Goal: Transaction & Acquisition: Purchase product/service

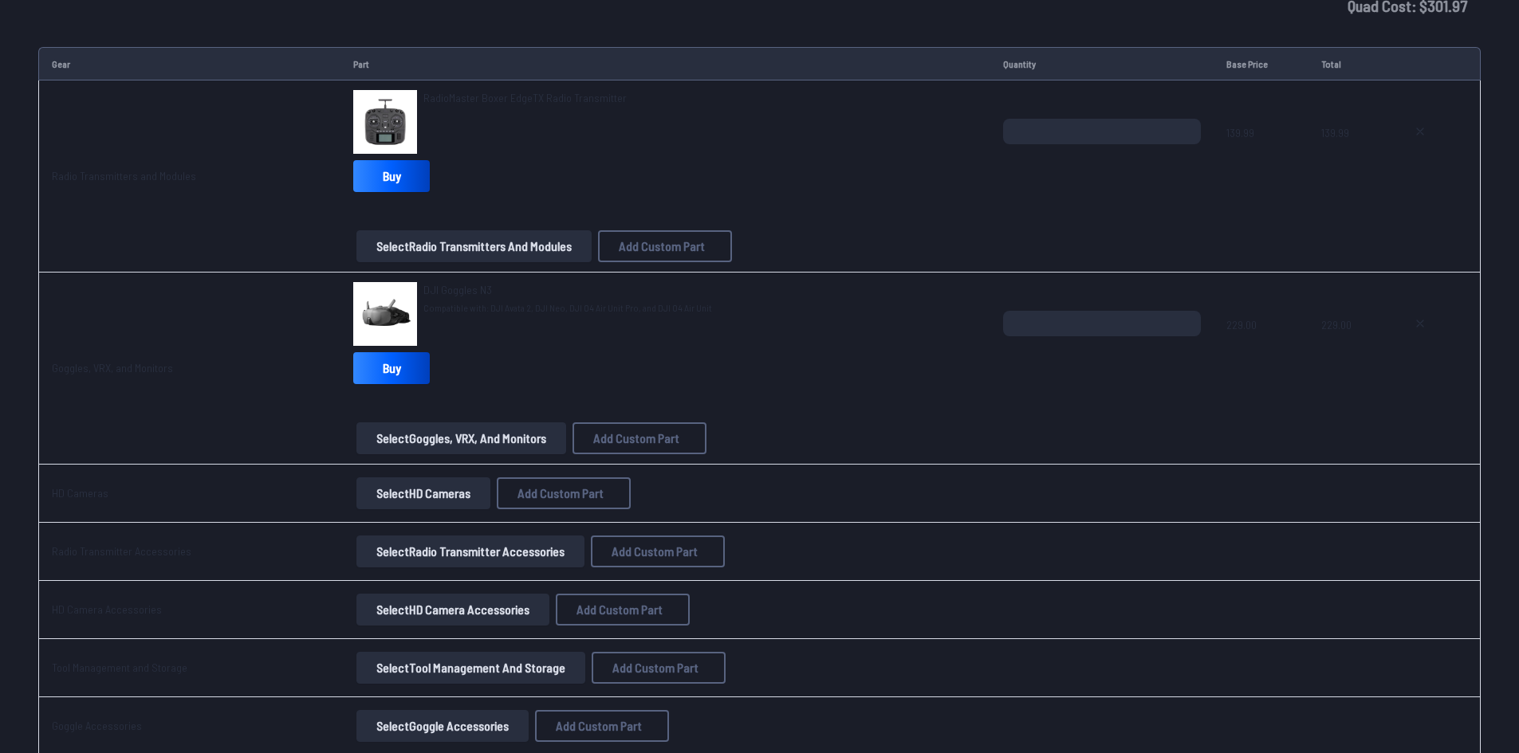
scroll to position [1931, 0]
click at [452, 286] on span "DJI Goggles N3" at bounding box center [457, 289] width 69 height 14
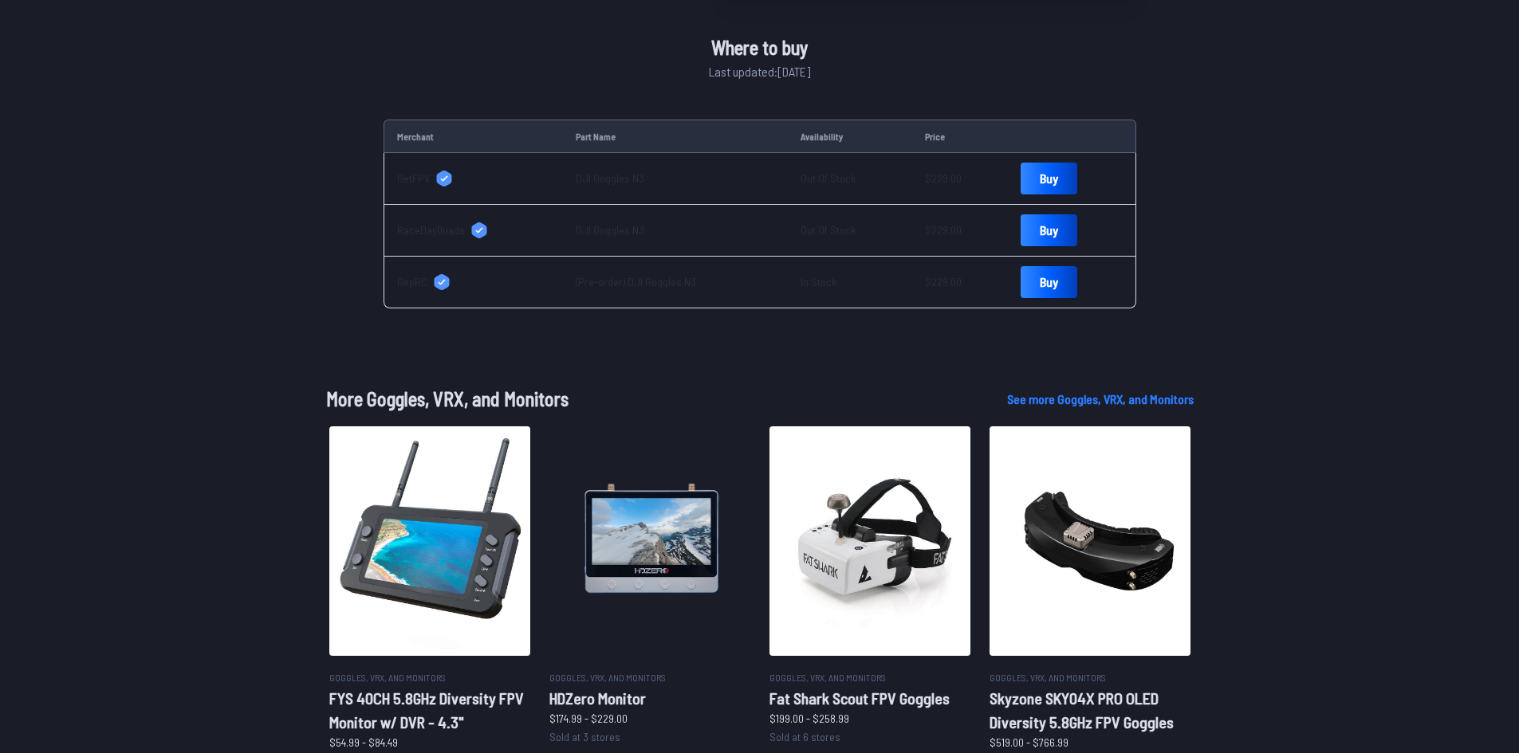
scroll to position [1, 0]
click at [401, 281] on span "GepRC" at bounding box center [412, 281] width 30 height 16
click at [1020, 277] on link "Buy" at bounding box center [1048, 281] width 57 height 32
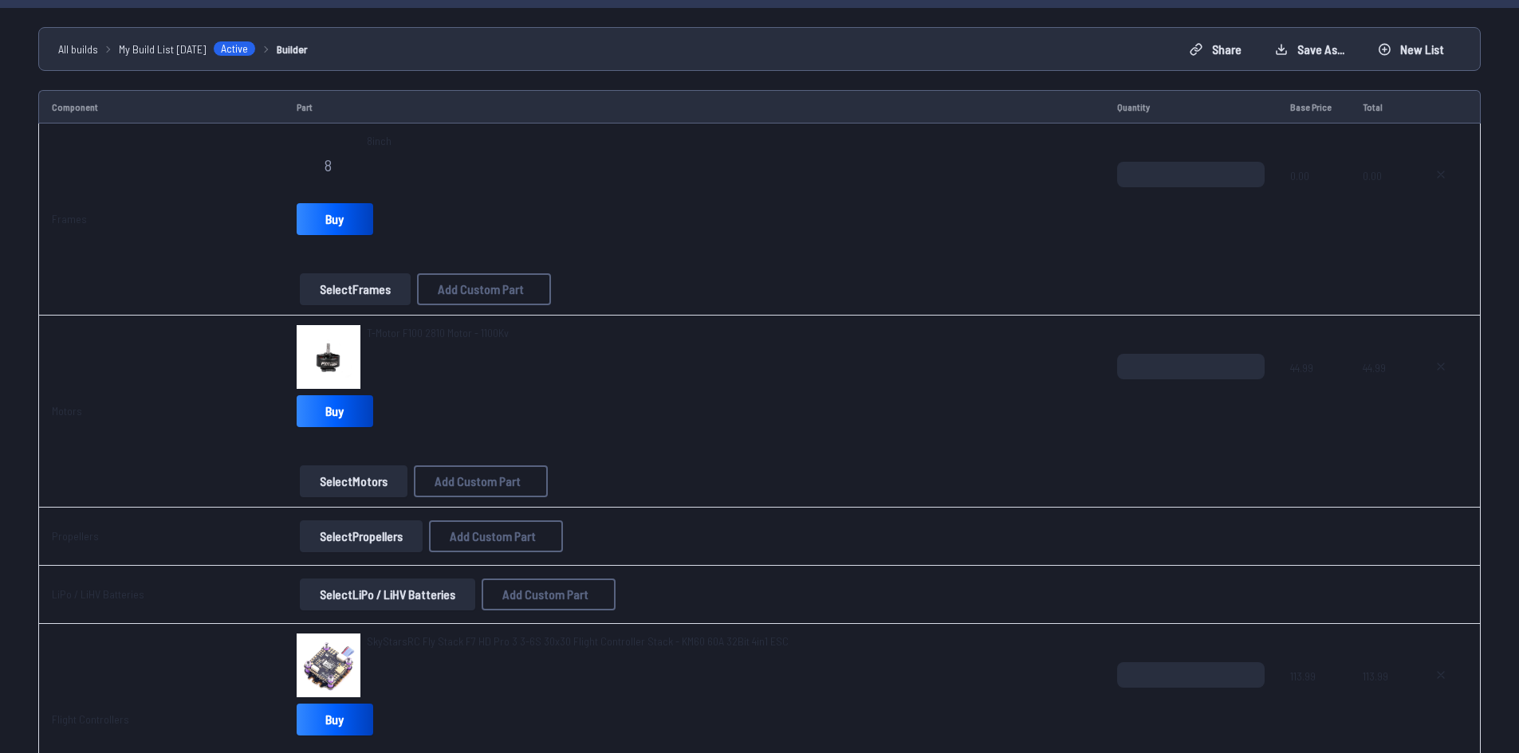
scroll to position [154, 0]
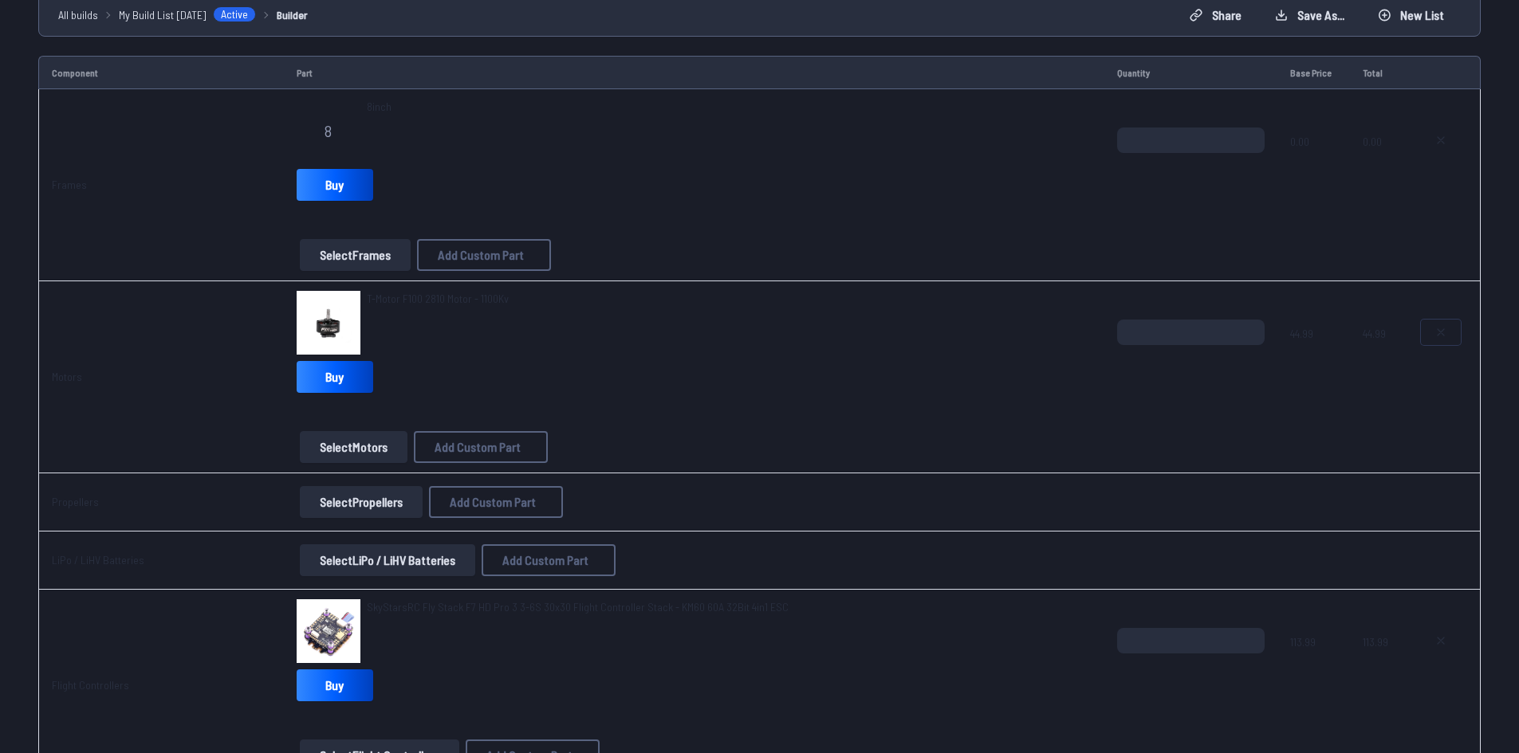
click at [1437, 325] on button at bounding box center [1440, 333] width 40 height 26
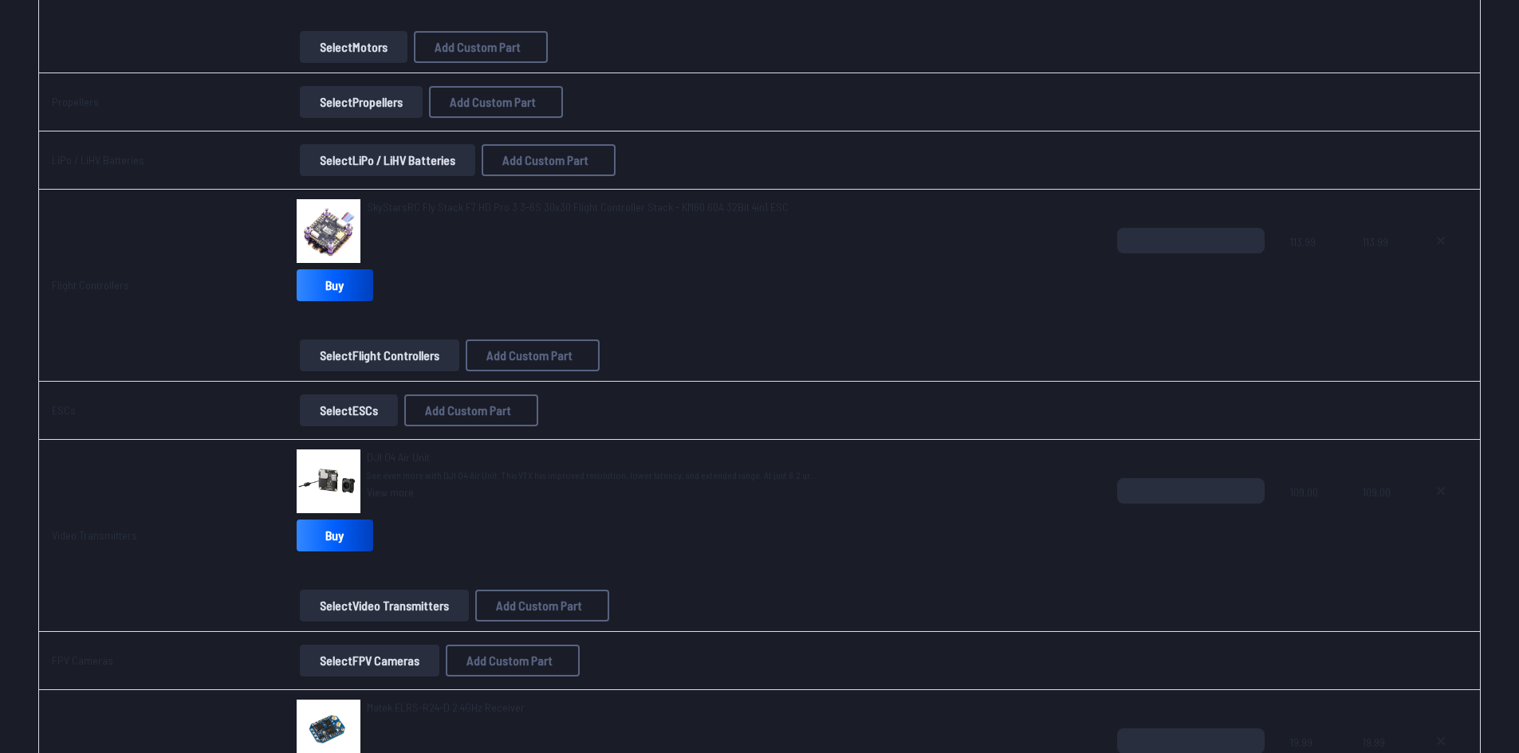
scroll to position [556, 0]
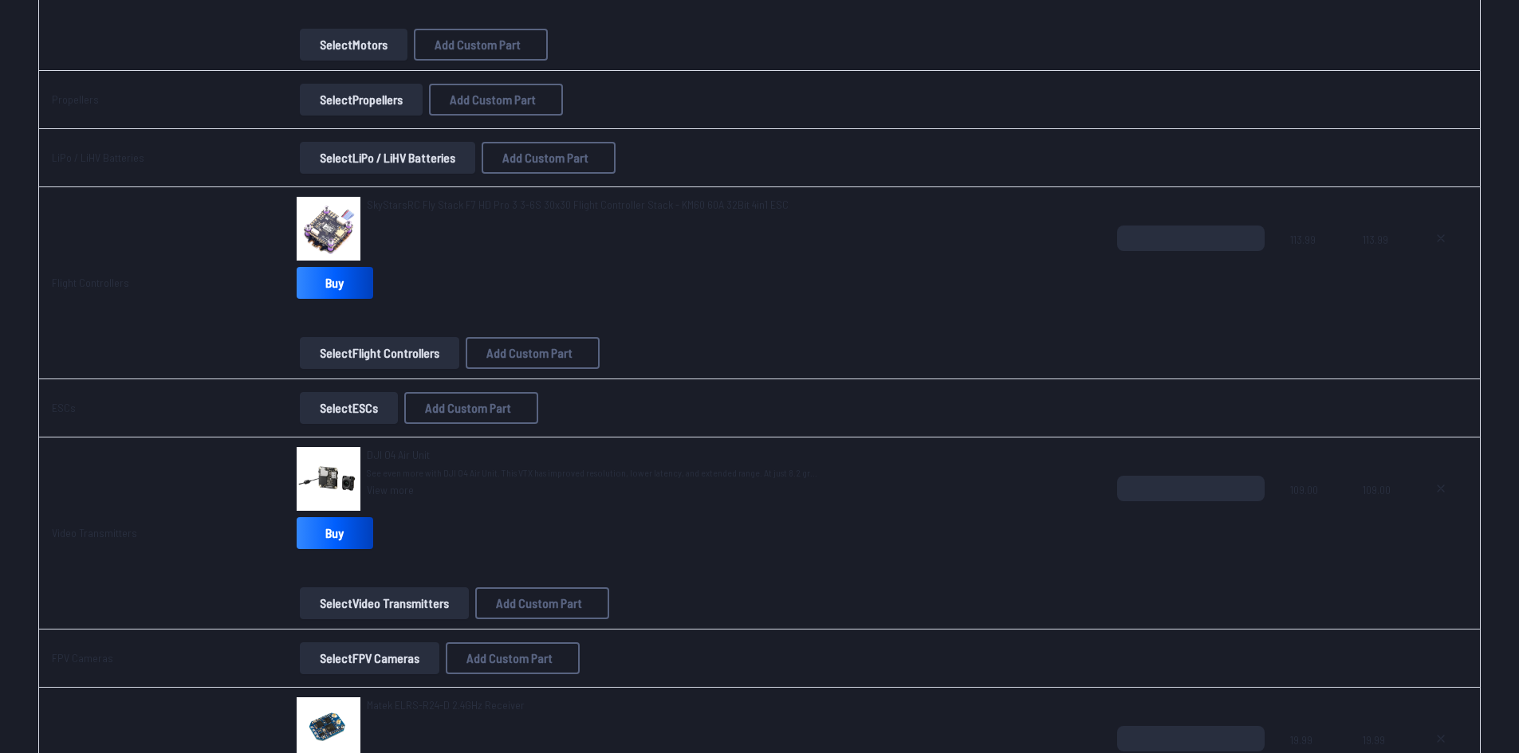
type textarea "**********"
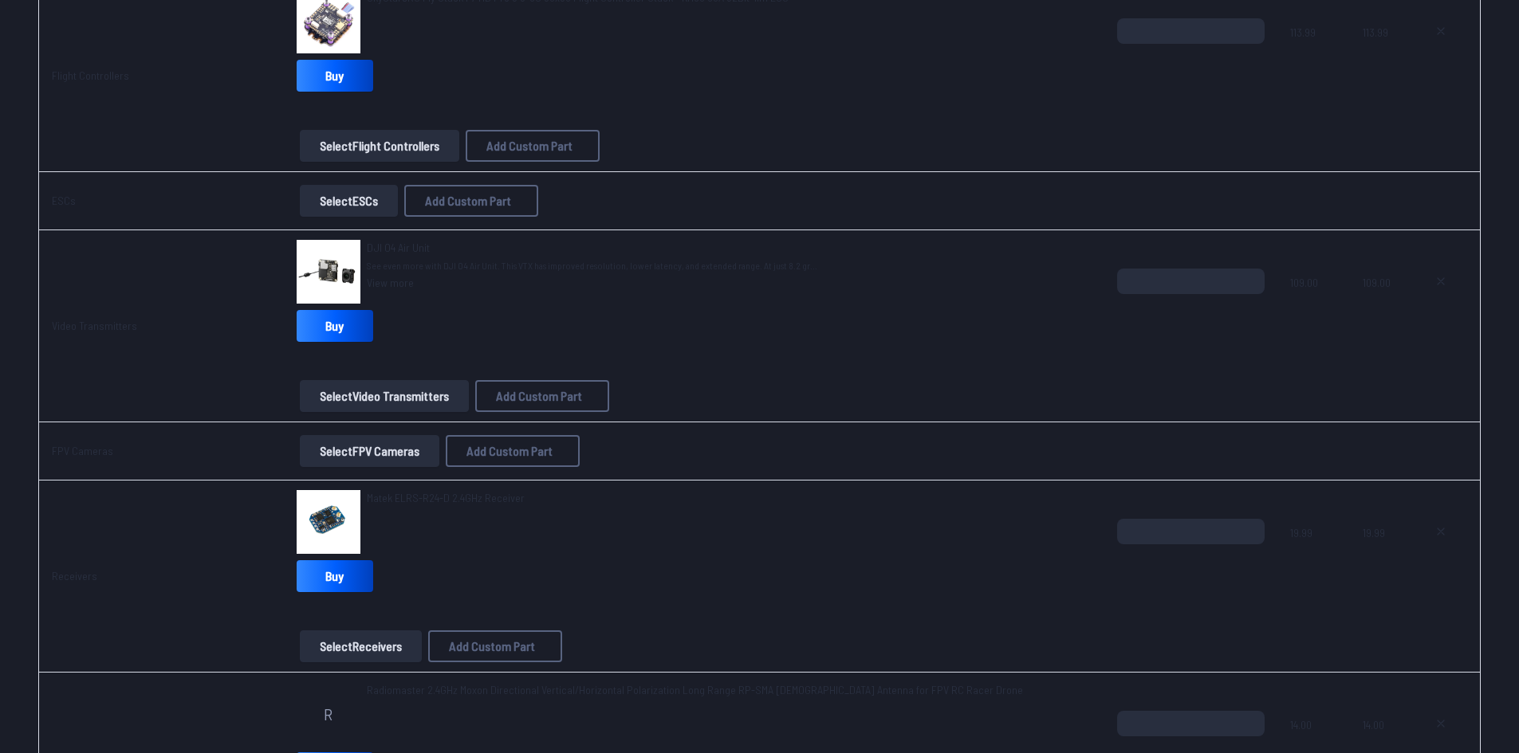
scroll to position [633, 0]
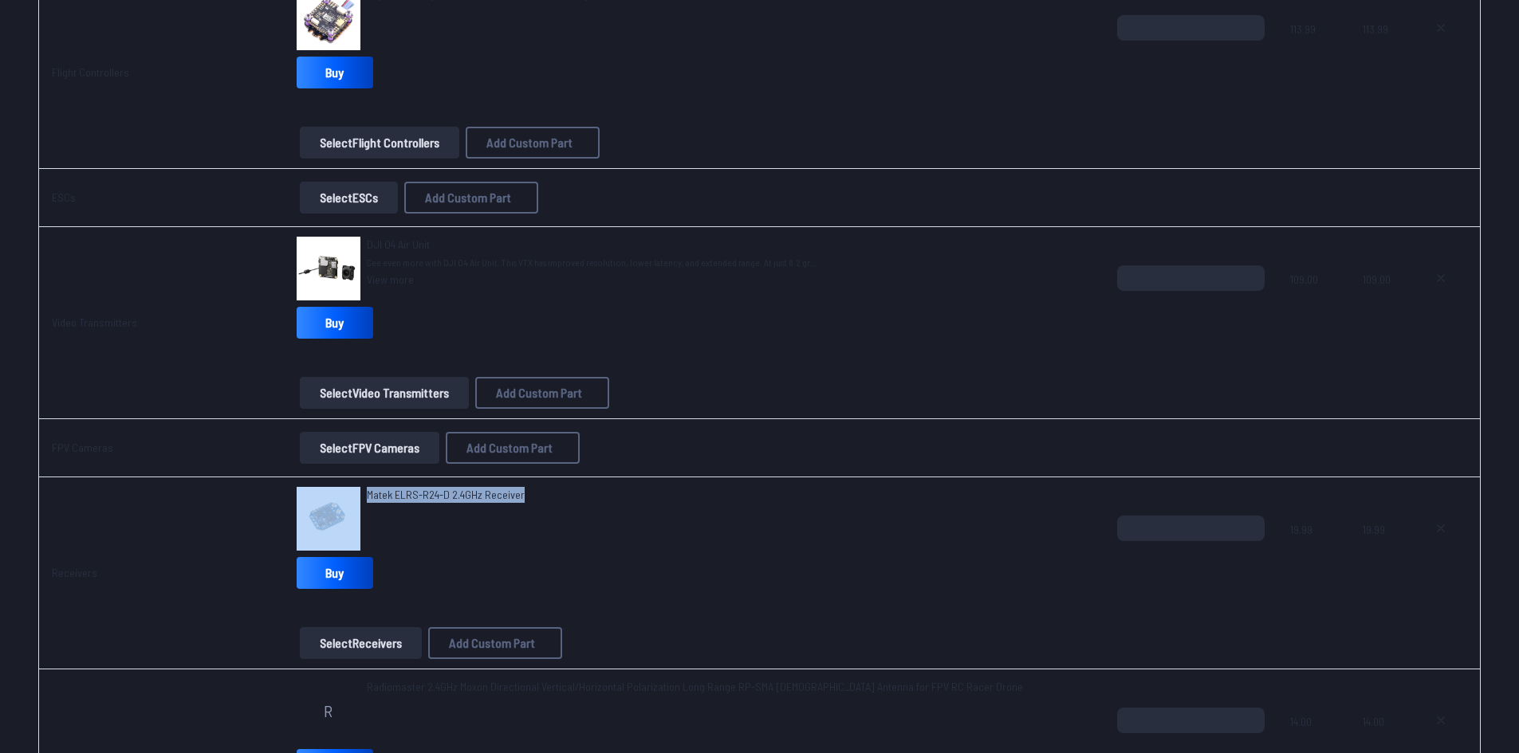
drag, startPoint x: 552, startPoint y: 489, endPoint x: 371, endPoint y: 497, distance: 181.1
click at [371, 497] on div "Matek ELRS-R24-D 2.4GHz Receiver" at bounding box center [695, 519] width 796 height 64
copy div "Matek ELRS-R24-D 2.4GHz Receiver"
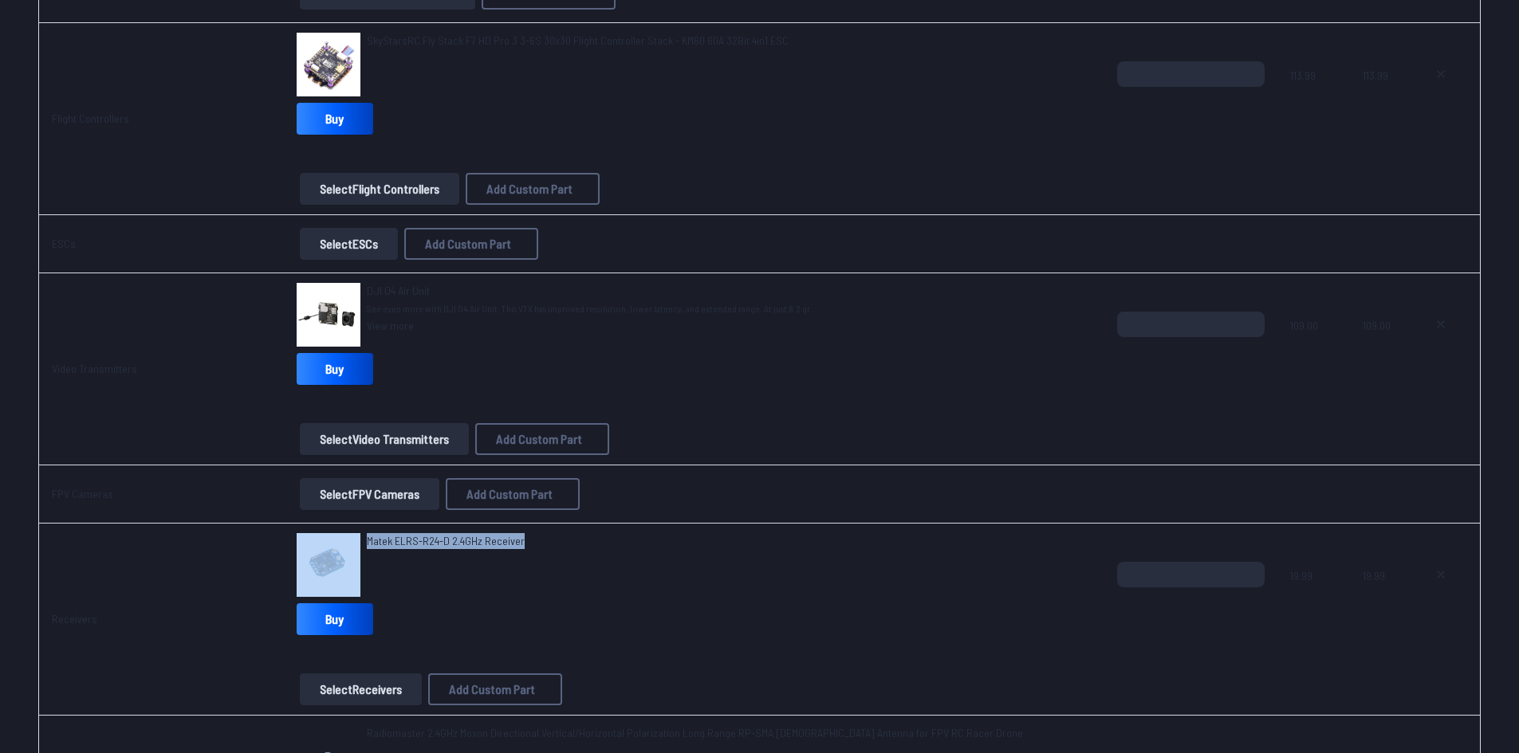
scroll to position [585, 0]
